Goal: Find specific page/section: Find specific page/section

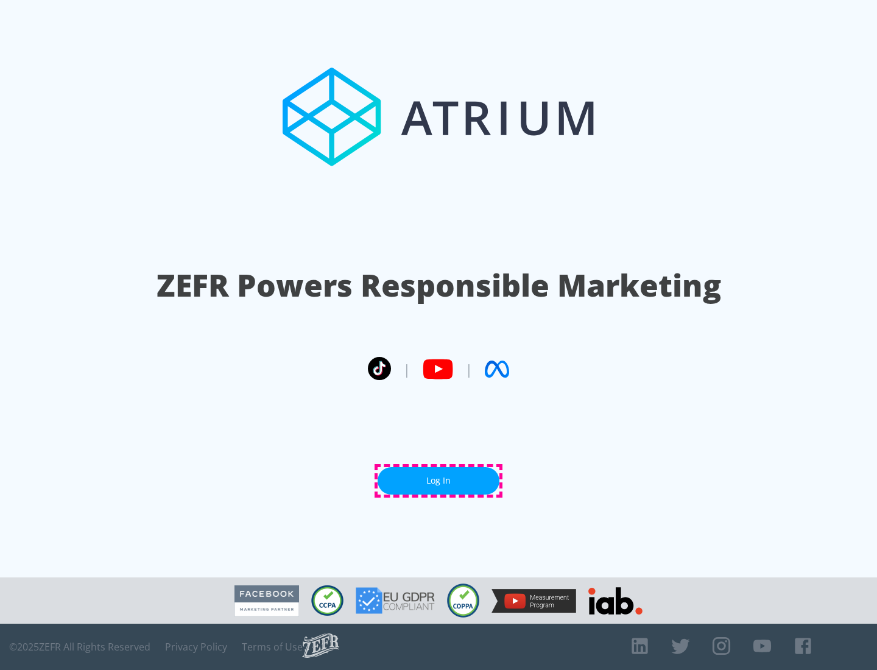
click at [439, 481] on link "Log In" at bounding box center [439, 480] width 122 height 27
